Goal: Task Accomplishment & Management: Manage account settings

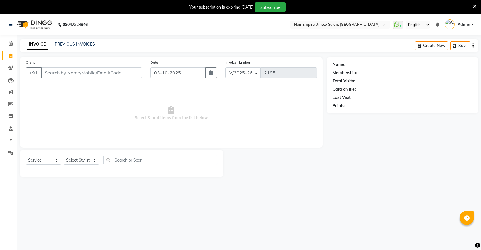
select select "5055"
select select "service"
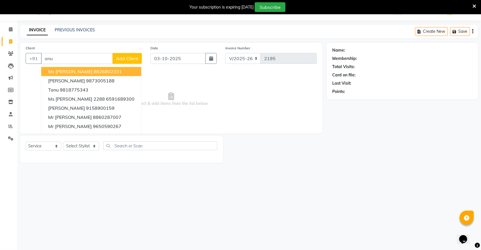
click at [93, 71] on ngb-highlight "8826802331" at bounding box center [107, 72] width 28 height 6
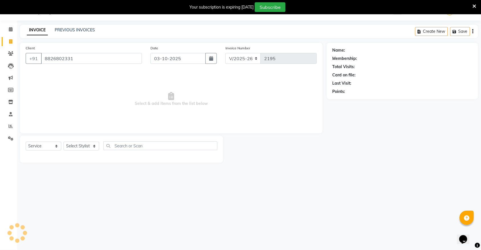
type input "8826802331"
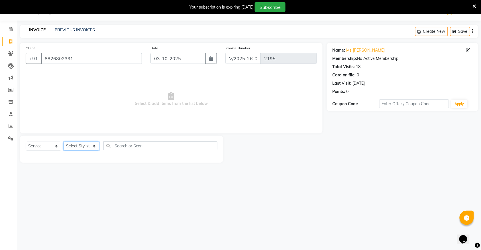
click at [86, 147] on select "Select Stylist [PERSON_NAME] [PERSON_NAME] [PERSON_NAME] Nisha [PERSON_NAME] [P…" at bounding box center [82, 146] width 36 height 9
select select "31808"
click at [64, 142] on select "Select Stylist [PERSON_NAME] [PERSON_NAME] [PERSON_NAME] Nisha [PERSON_NAME] [P…" at bounding box center [82, 146] width 36 height 9
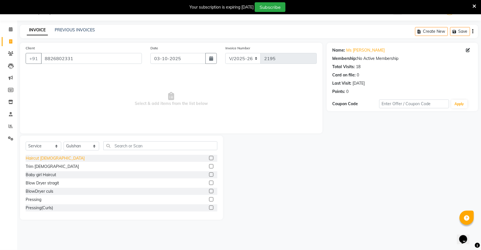
click at [46, 158] on div "Haircut [DEMOGRAPHIC_DATA]" at bounding box center [55, 158] width 59 height 6
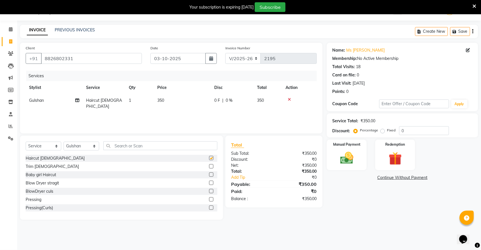
checkbox input "false"
click at [159, 96] on td "350" at bounding box center [182, 103] width 57 height 19
select select "31808"
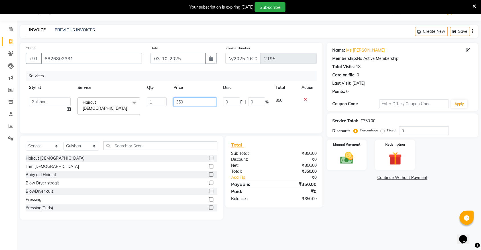
click at [194, 100] on input "350" at bounding box center [194, 101] width 43 height 9
type input "3"
type input "300"
click at [80, 147] on select "Select Stylist [PERSON_NAME] [PERSON_NAME] [PERSON_NAME] Nisha [PERSON_NAME] [P…" at bounding box center [82, 146] width 36 height 9
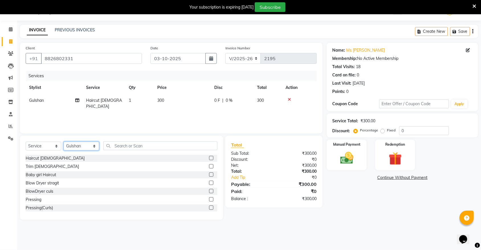
select select "31810"
click at [64, 142] on select "Select Stylist [PERSON_NAME] [PERSON_NAME] [PERSON_NAME] Nisha [PERSON_NAME] [P…" at bounding box center [82, 146] width 36 height 9
click at [179, 148] on input "text" at bounding box center [160, 145] width 114 height 9
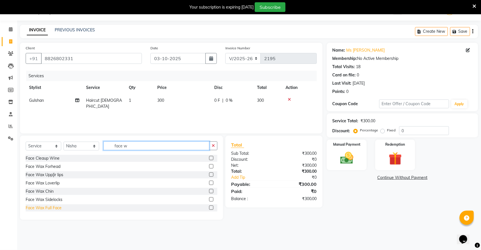
type input "face w"
click at [50, 207] on div "Face Wax Full Face" at bounding box center [44, 208] width 36 height 6
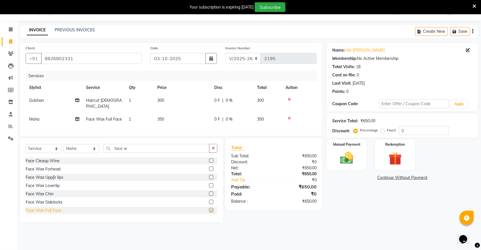
checkbox input "false"
click at [213, 147] on icon "button" at bounding box center [213, 148] width 3 height 4
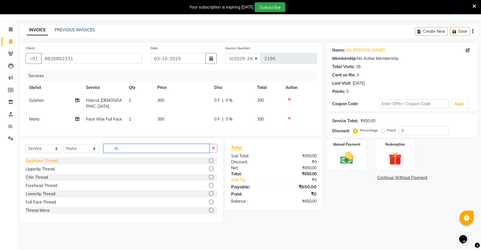
type input "th"
click at [39, 160] on div "Eyebrows Thread" at bounding box center [42, 161] width 32 height 6
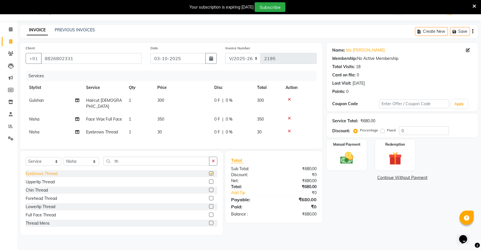
checkbox input "false"
click at [357, 156] on img at bounding box center [347, 158] width 22 height 16
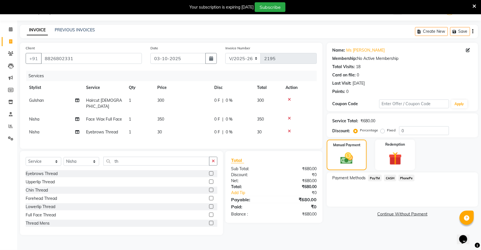
click at [387, 177] on span "CASH" at bounding box center [390, 178] width 12 height 7
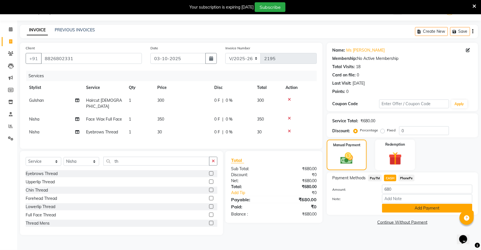
click at [396, 207] on button "Add Payment" at bounding box center [427, 208] width 90 height 9
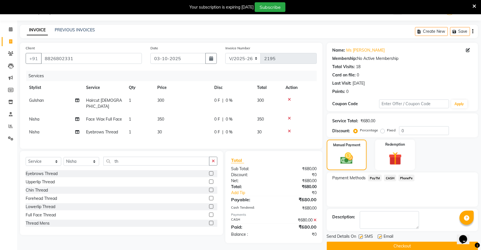
click at [390, 248] on button "Checkout" at bounding box center [402, 246] width 151 height 9
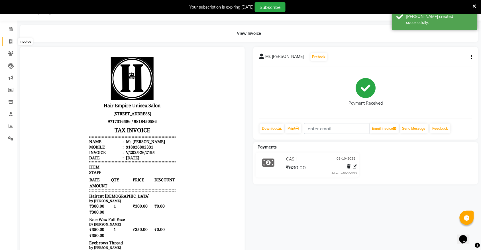
click at [11, 42] on icon at bounding box center [10, 41] width 3 height 4
select select "5055"
select select "service"
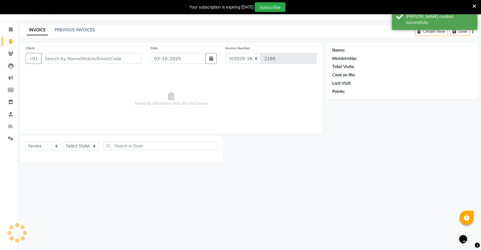
click at [96, 57] on input "Client" at bounding box center [91, 58] width 101 height 11
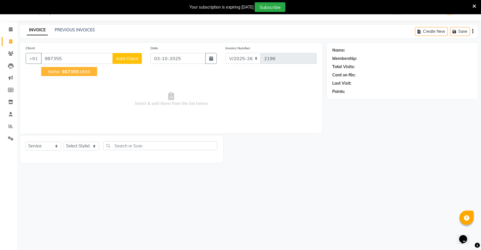
click at [89, 73] on button "neha 987355 1666" at bounding box center [69, 71] width 56 height 9
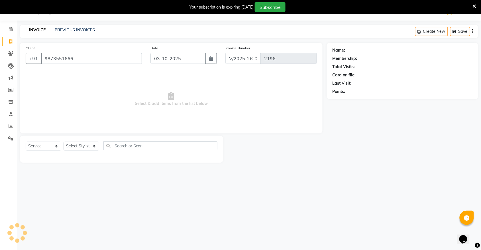
type input "9873551666"
click at [354, 50] on link "Neha" at bounding box center [351, 50] width 10 height 6
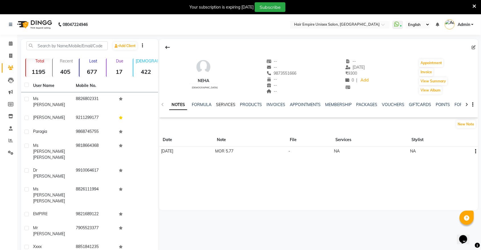
click at [218, 103] on link "SERVICES" at bounding box center [225, 104] width 19 height 5
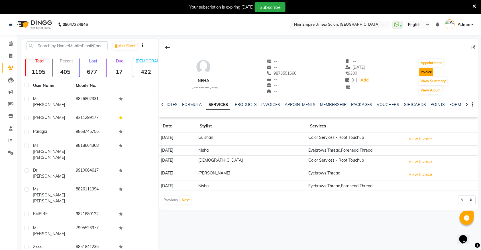
click at [423, 73] on button "Invoice" at bounding box center [426, 72] width 14 height 8
select select "5055"
select select "service"
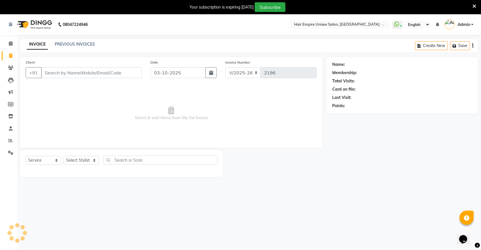
scroll to position [14, 0]
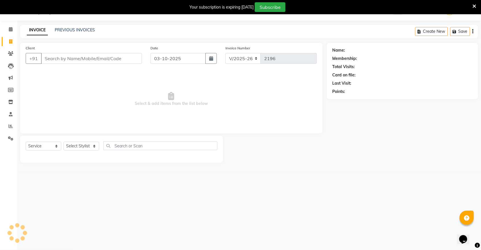
type input "9873551666"
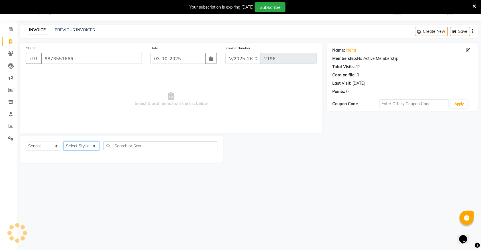
click at [76, 145] on select "Select Stylist [PERSON_NAME] [PERSON_NAME] [PERSON_NAME] Nisha [PERSON_NAME] [P…" at bounding box center [82, 146] width 36 height 9
select select "31821"
click at [64, 142] on select "Select Stylist [PERSON_NAME] [PERSON_NAME] [PERSON_NAME] Nisha [PERSON_NAME] [P…" at bounding box center [82, 146] width 36 height 9
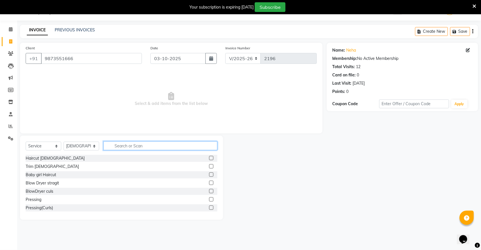
click at [135, 145] on input "text" at bounding box center [160, 145] width 114 height 9
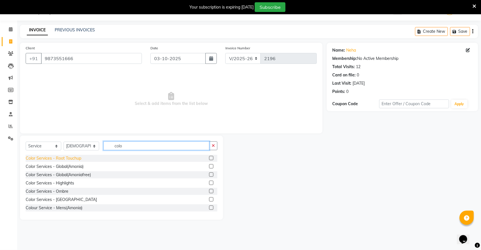
type input "colo"
click at [67, 157] on div "Color Services - Root Touchup" at bounding box center [54, 158] width 56 height 6
checkbox input "false"
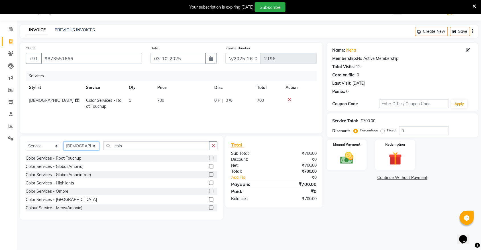
click at [83, 146] on select "Select Stylist [PERSON_NAME] [PERSON_NAME] [PERSON_NAME] Nisha [PERSON_NAME] [P…" at bounding box center [82, 146] width 36 height 9
select select "31810"
click at [64, 142] on select "Select Stylist [PERSON_NAME] [PERSON_NAME] [PERSON_NAME] Nisha [PERSON_NAME] [P…" at bounding box center [82, 146] width 36 height 9
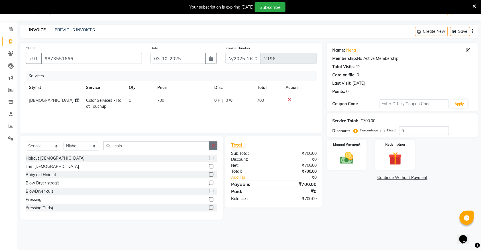
click at [212, 146] on icon "button" at bounding box center [213, 146] width 3 height 4
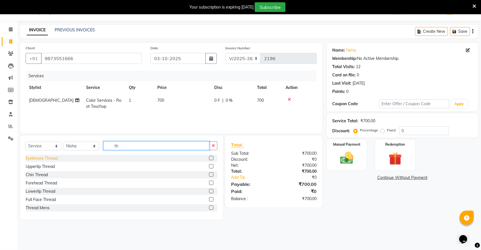
type input "th"
click at [36, 156] on div "Eyebrows Thread" at bounding box center [42, 158] width 32 height 6
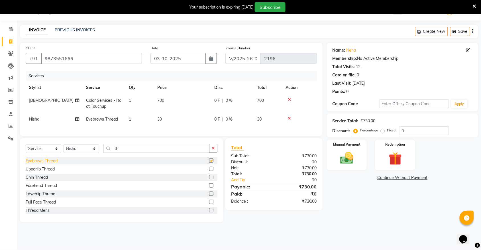
checkbox input "false"
click at [37, 189] on div "Forehead Thread" at bounding box center [41, 186] width 31 height 6
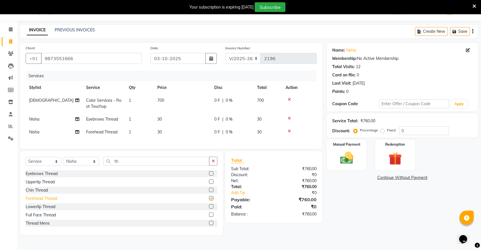
checkbox input "false"
click at [340, 154] on img at bounding box center [347, 158] width 22 height 16
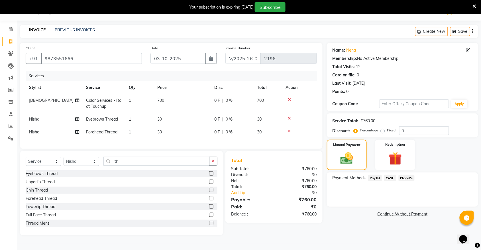
click at [373, 179] on span "PayTM" at bounding box center [375, 178] width 14 height 7
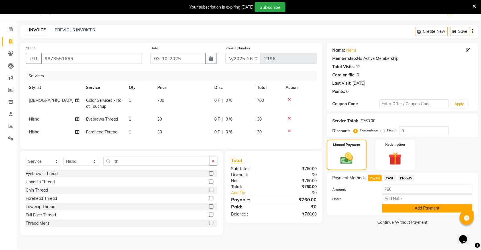
click at [385, 208] on button "Add Payment" at bounding box center [427, 208] width 90 height 9
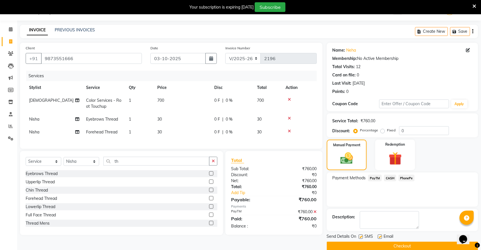
click at [381, 247] on button "Checkout" at bounding box center [402, 246] width 151 height 9
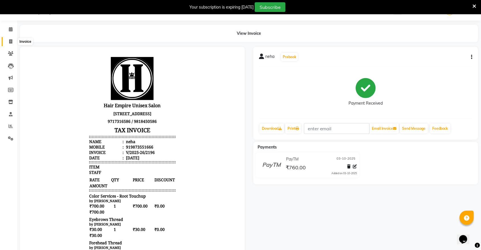
click at [9, 40] on icon at bounding box center [10, 41] width 3 height 4
select select "5055"
select select "service"
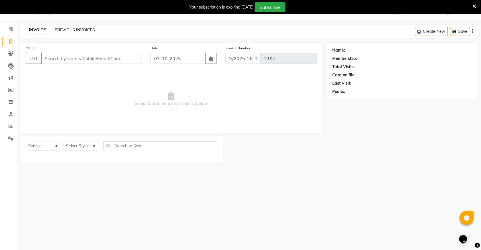
click at [68, 31] on link "PREVIOUS INVOICES" at bounding box center [75, 29] width 40 height 5
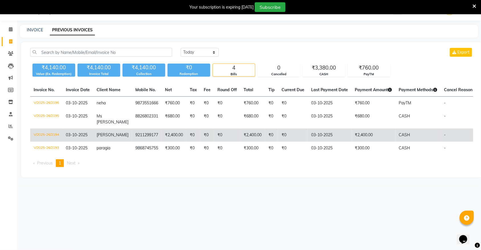
click at [42, 128] on td "V/2025-26/2194" at bounding box center [46, 134] width 32 height 13
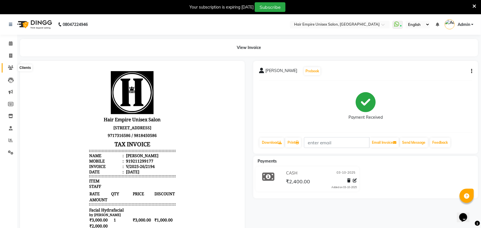
click at [12, 67] on icon at bounding box center [10, 68] width 5 height 4
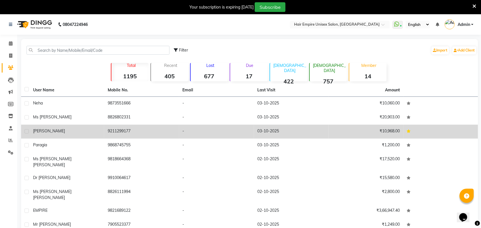
click at [48, 132] on span "Ms Kamles Gupta" at bounding box center [49, 130] width 32 height 5
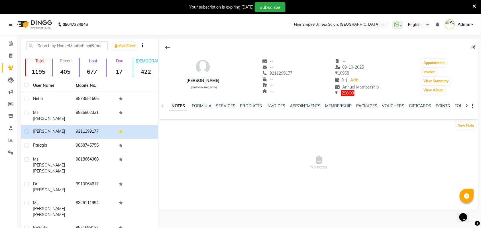
click at [465, 105] on div at bounding box center [466, 105] width 7 height 11
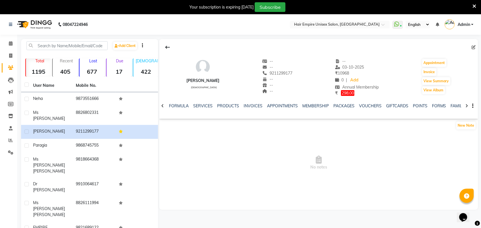
click at [465, 105] on div at bounding box center [466, 105] width 7 height 11
click at [450, 105] on link "FAMILY" at bounding box center [449, 105] width 14 height 5
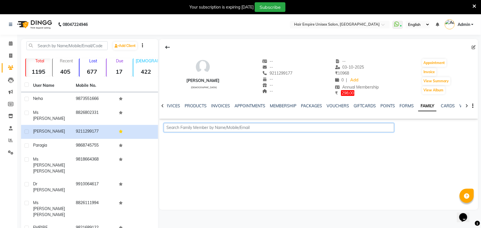
click at [261, 127] on input "text" at bounding box center [279, 127] width 230 height 9
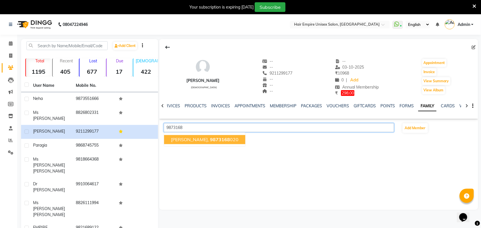
click at [226, 138] on ngb-highlight "9873168 020" at bounding box center [224, 140] width 28 height 6
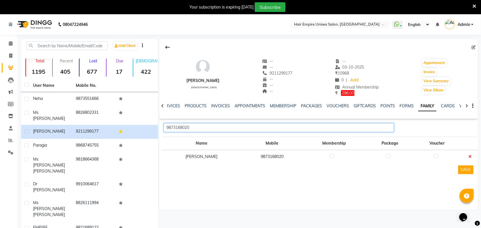
type input "9873168020"
click at [330, 157] on label at bounding box center [332, 156] width 4 height 4
click at [330, 157] on input "checkbox" at bounding box center [332, 156] width 4 height 4
checkbox input "true"
click at [463, 169] on button "SAVE" at bounding box center [465, 169] width 15 height 9
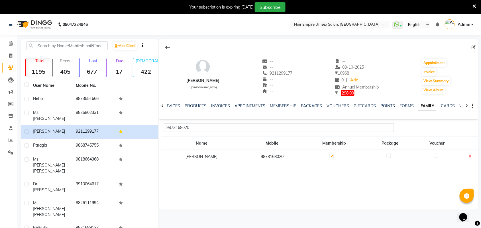
click at [475, 4] on icon at bounding box center [475, 6] width 4 height 5
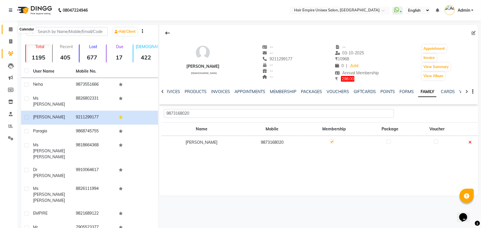
click at [10, 29] on icon at bounding box center [11, 29] width 4 height 4
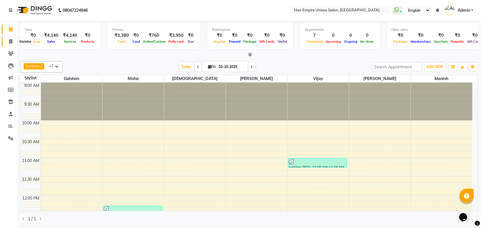
click at [11, 41] on icon at bounding box center [10, 41] width 3 height 4
select select "5055"
select select "service"
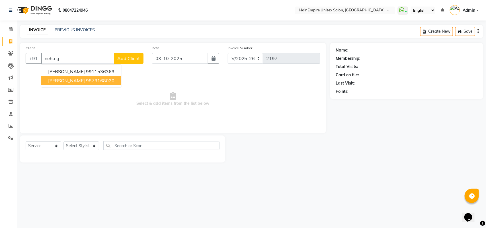
click at [86, 81] on ngb-highlight "9873168020" at bounding box center [100, 81] width 28 height 6
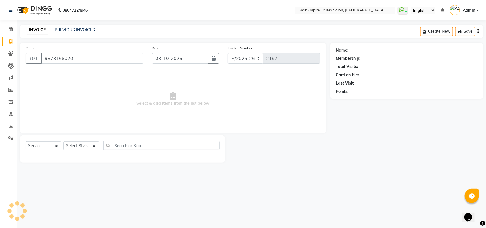
type input "9873168020"
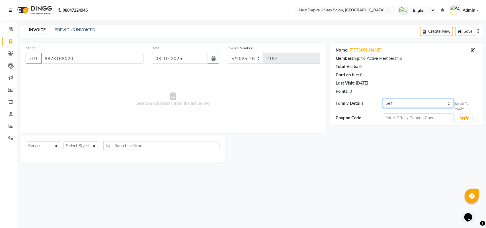
click at [441, 103] on select "Self Ms Kamles Gupta" at bounding box center [418, 103] width 71 height 9
select select "7715374"
click at [383, 99] on select "Self Ms Kamles Gupta" at bounding box center [418, 103] width 71 height 9
select select "1: Object"
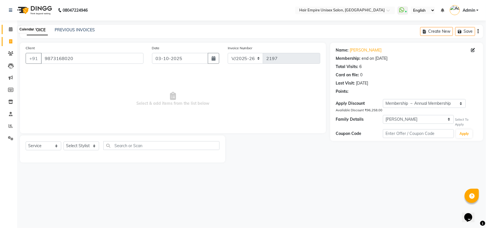
click at [11, 30] on icon at bounding box center [11, 29] width 4 height 4
